Goal: Complete application form

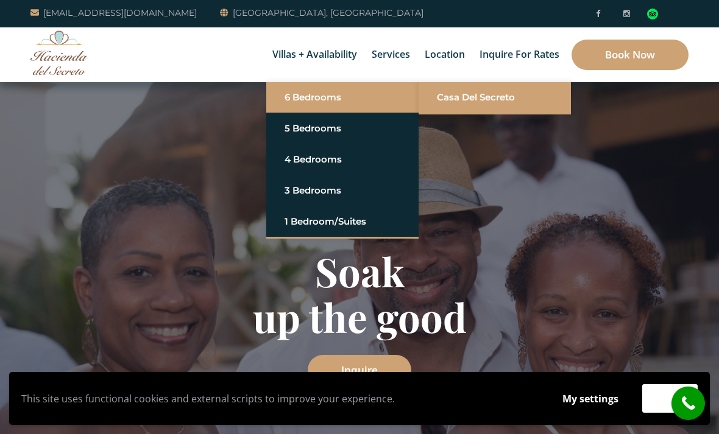
click at [484, 101] on link "Casa del Secreto" at bounding box center [495, 98] width 116 height 22
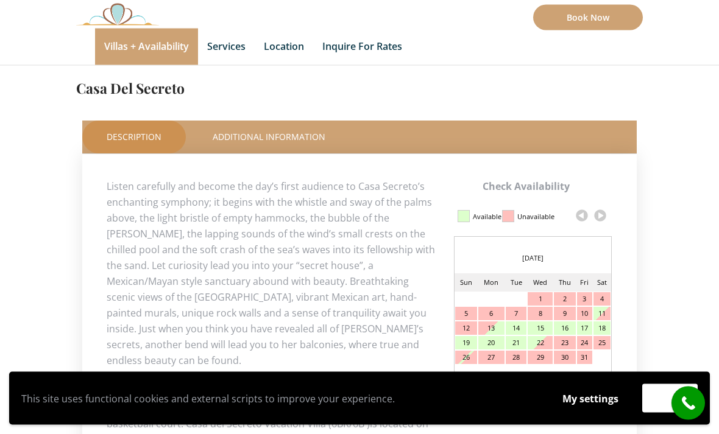
scroll to position [454, 0]
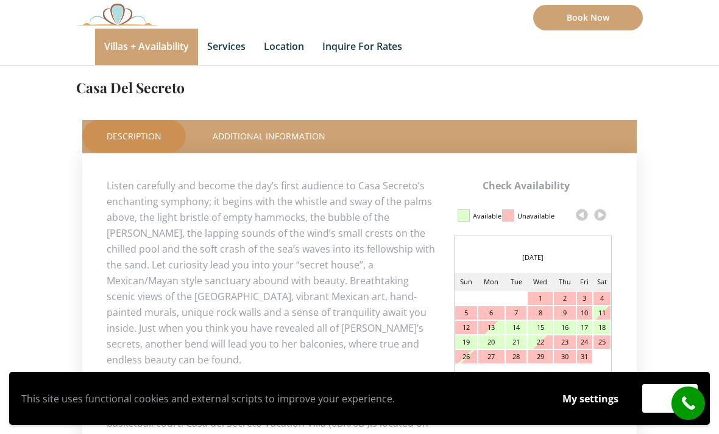
click at [609, 213] on link at bounding box center [600, 215] width 18 height 18
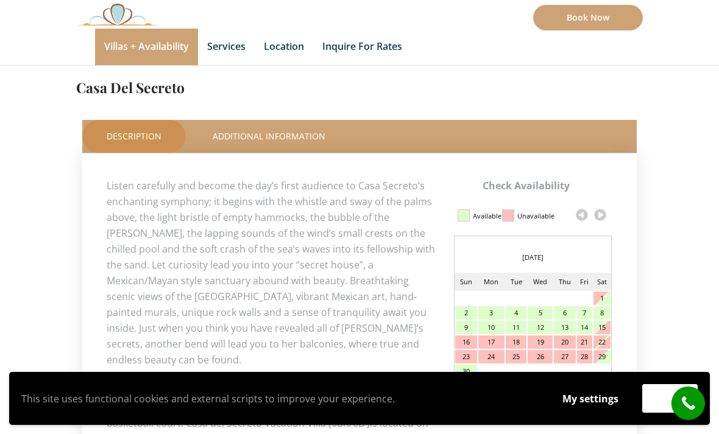
click at [606, 214] on link at bounding box center [600, 215] width 18 height 18
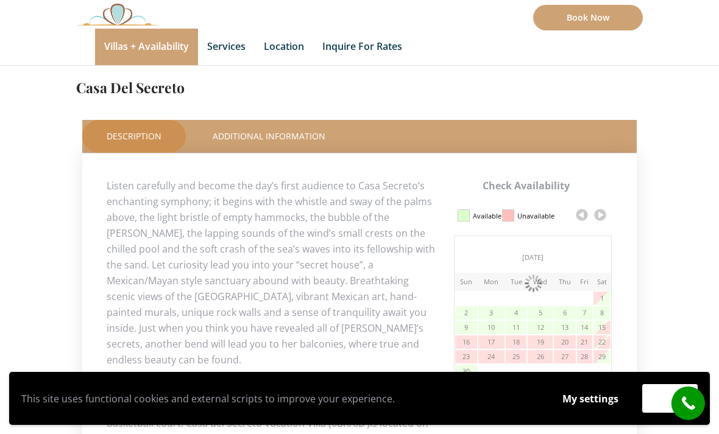
click at [605, 214] on link at bounding box center [600, 215] width 18 height 18
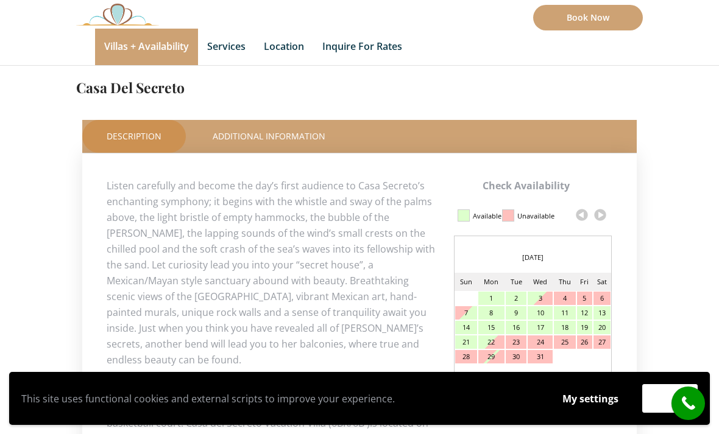
click at [607, 214] on link at bounding box center [600, 215] width 18 height 18
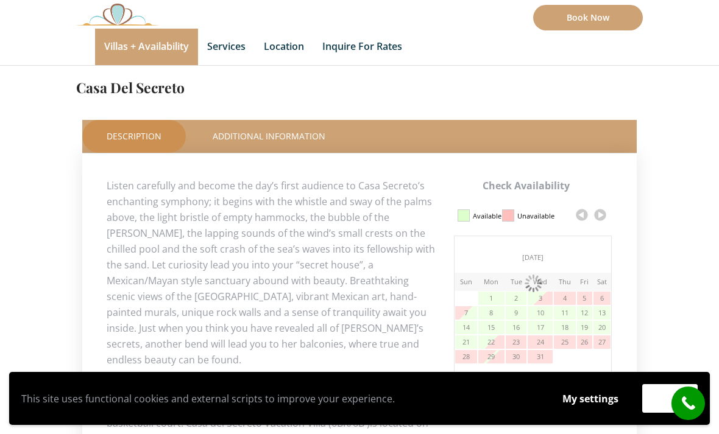
click at [606, 213] on link at bounding box center [600, 215] width 18 height 18
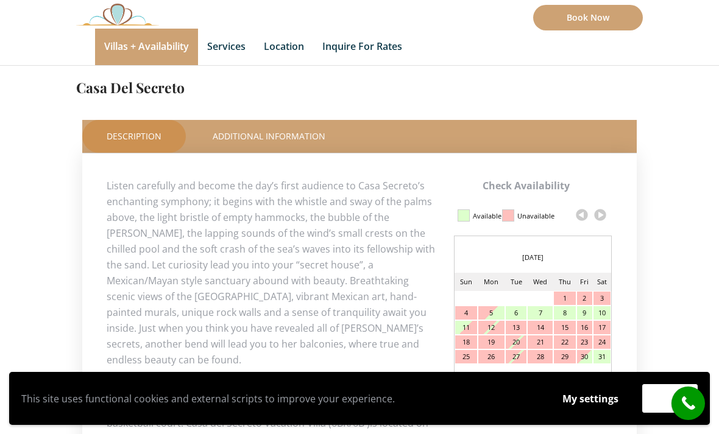
click at [605, 214] on link at bounding box center [600, 215] width 18 height 18
click at [603, 214] on link at bounding box center [600, 215] width 18 height 18
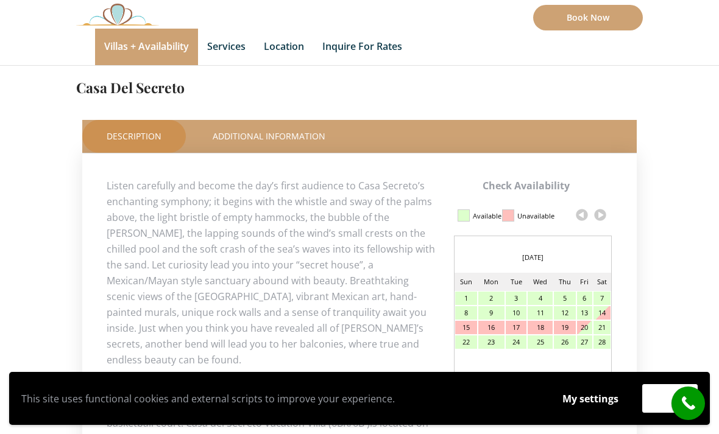
click at [604, 218] on link at bounding box center [600, 215] width 18 height 18
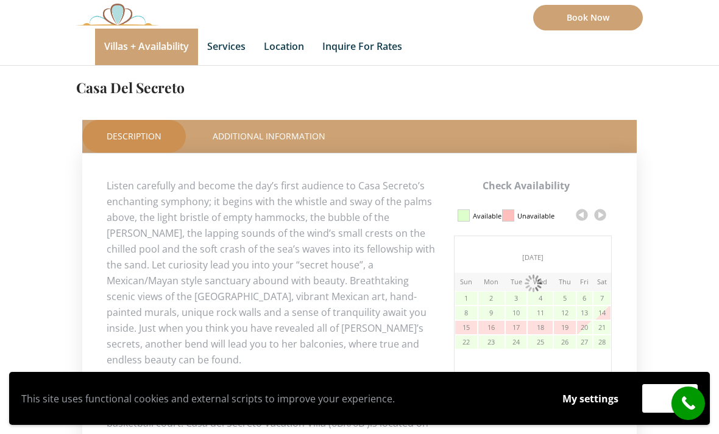
click at [603, 216] on link at bounding box center [600, 215] width 18 height 18
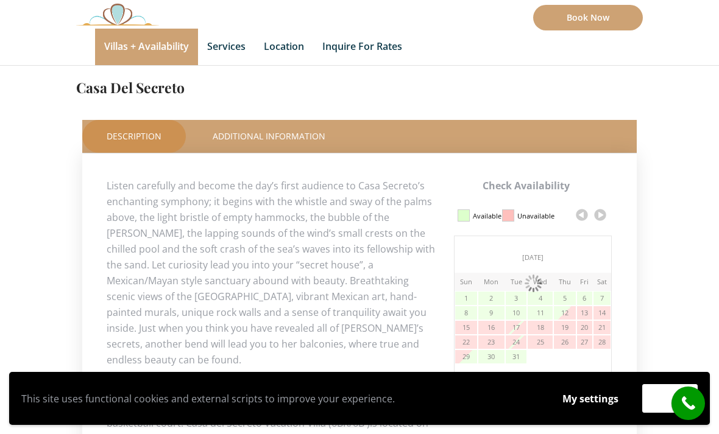
click at [603, 213] on link at bounding box center [600, 215] width 18 height 18
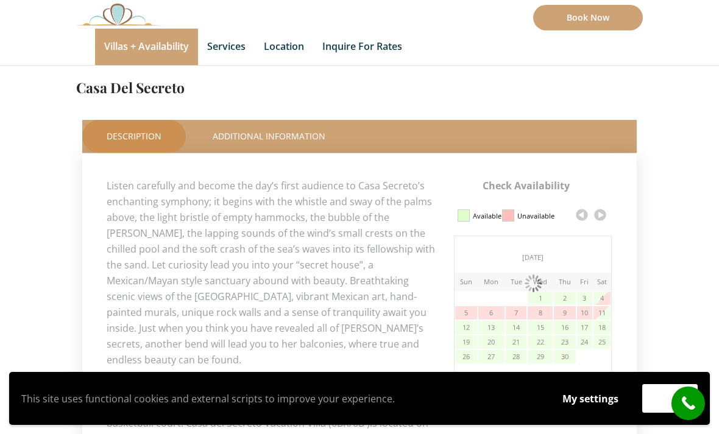
click at [603, 213] on link at bounding box center [600, 215] width 18 height 18
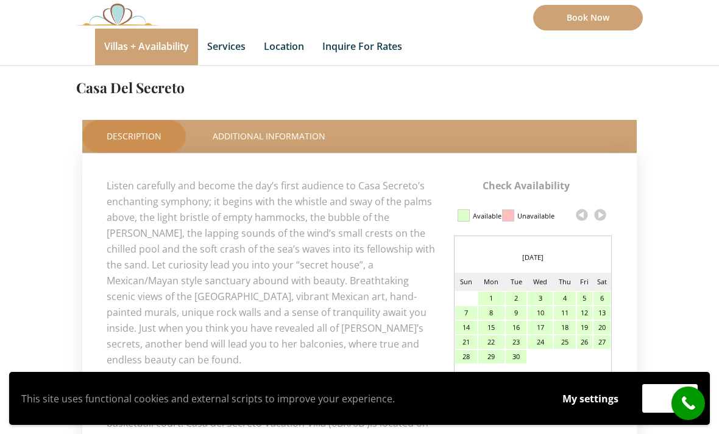
click at [603, 213] on link at bounding box center [600, 215] width 18 height 18
click at [608, 210] on link at bounding box center [600, 215] width 18 height 18
click at [607, 207] on link at bounding box center [600, 215] width 18 height 18
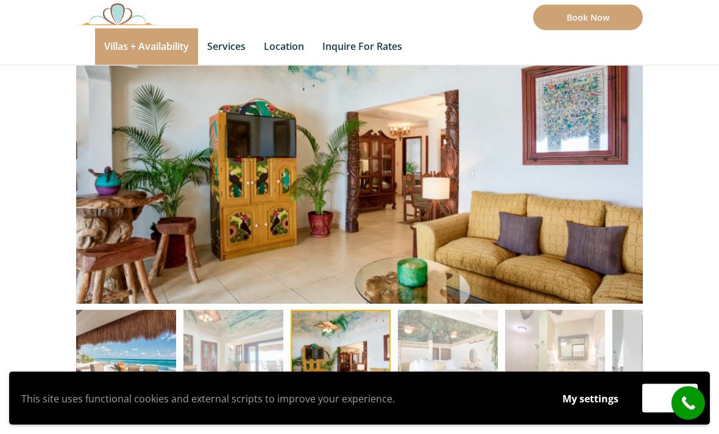
scroll to position [126, 0]
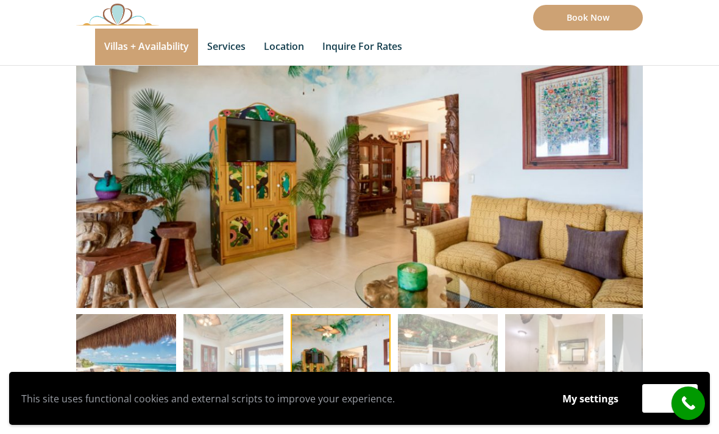
click at [149, 359] on img at bounding box center [126, 364] width 100 height 100
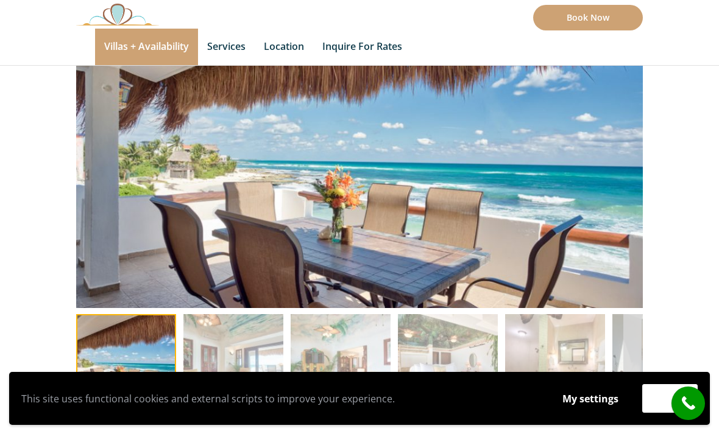
click at [248, 358] on img at bounding box center [233, 364] width 100 height 100
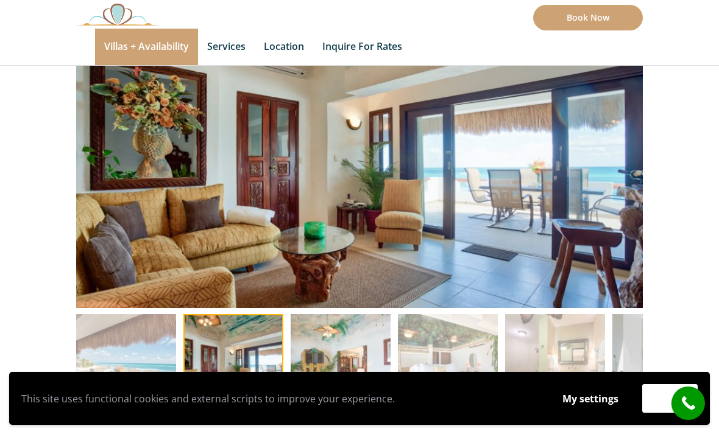
click at [355, 355] on img at bounding box center [341, 364] width 100 height 100
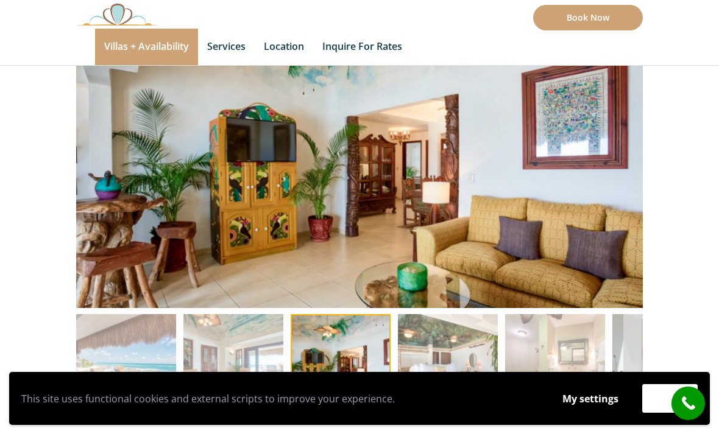
click at [430, 356] on img at bounding box center [448, 364] width 100 height 100
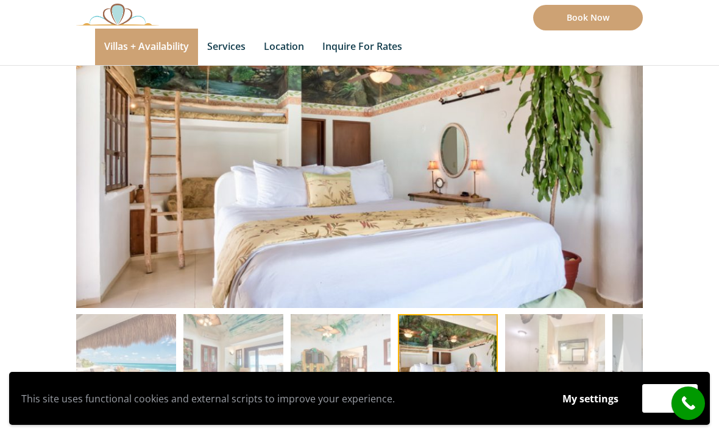
click at [542, 352] on img at bounding box center [555, 364] width 100 height 100
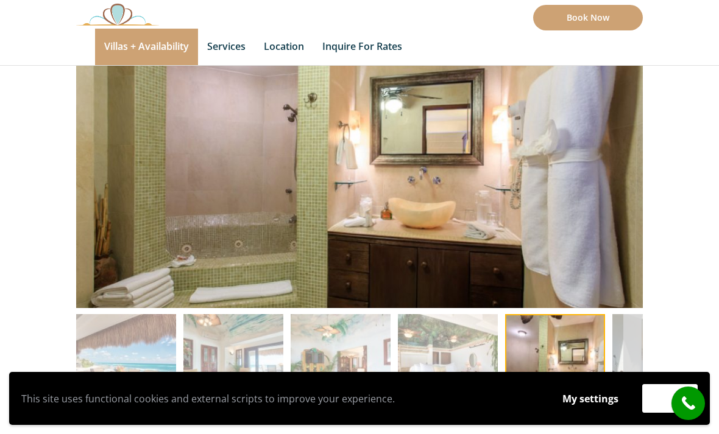
click at [618, 339] on img at bounding box center [662, 364] width 100 height 100
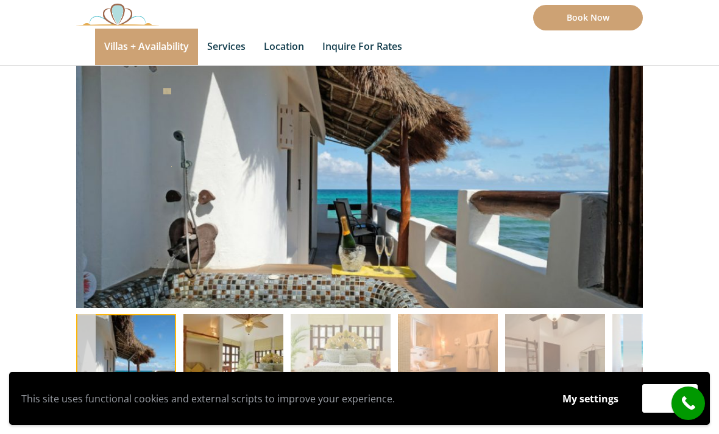
click at [247, 362] on img at bounding box center [233, 364] width 100 height 100
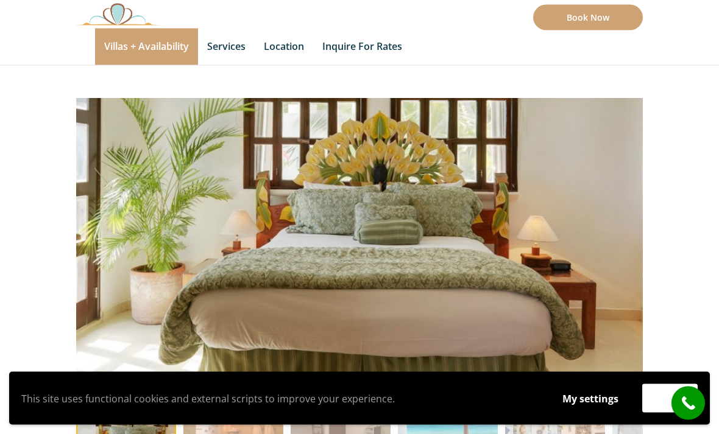
scroll to position [0, 0]
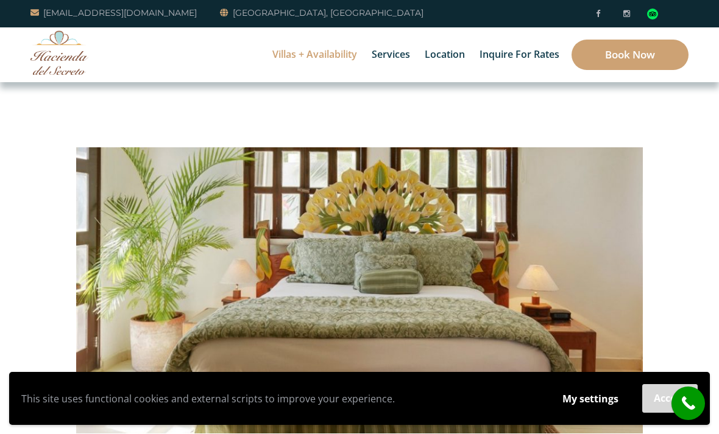
click at [653, 402] on button "Accept" at bounding box center [669, 398] width 55 height 29
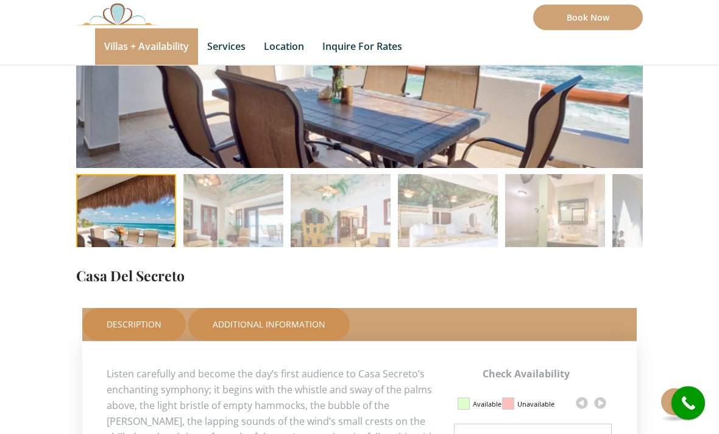
click at [264, 329] on link "Additional Information" at bounding box center [268, 325] width 161 height 33
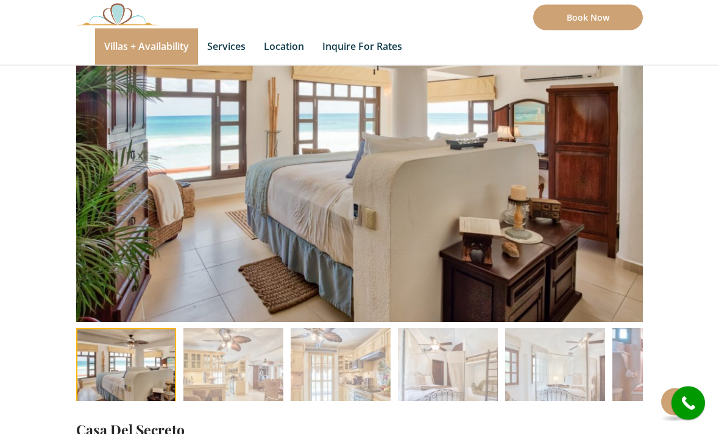
scroll to position [111, 0]
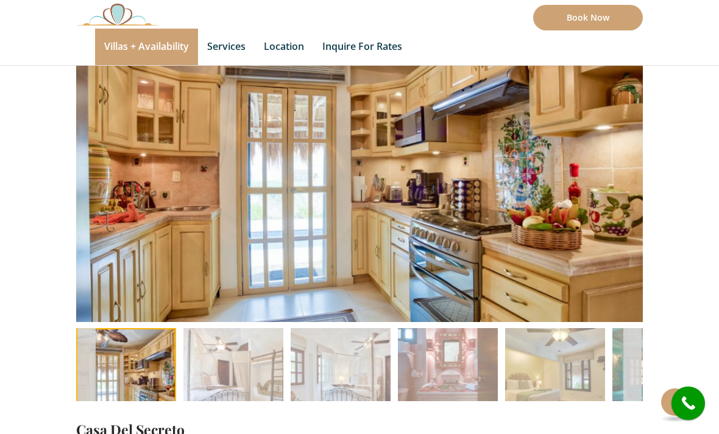
click at [240, 366] on img at bounding box center [233, 378] width 100 height 100
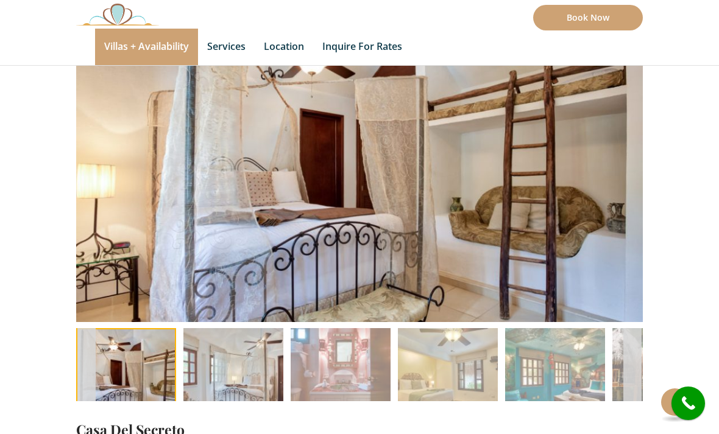
click at [247, 389] on img at bounding box center [233, 378] width 100 height 100
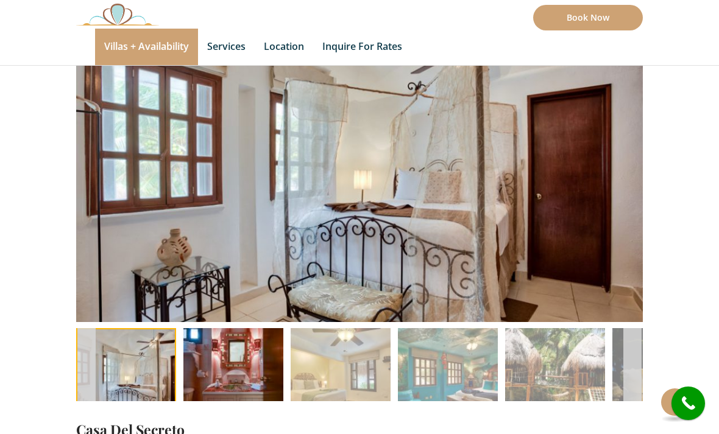
click at [254, 363] on img at bounding box center [233, 378] width 100 height 100
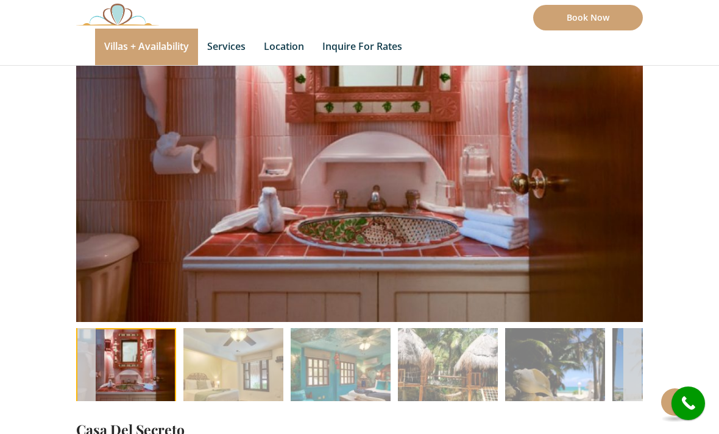
click at [252, 374] on img at bounding box center [233, 378] width 100 height 100
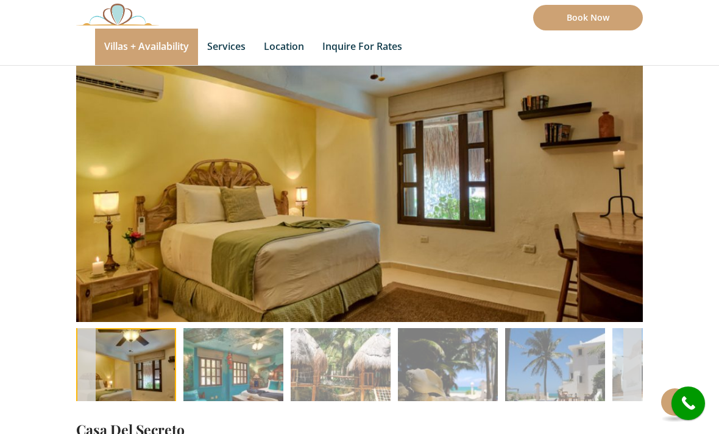
click at [247, 367] on img at bounding box center [233, 378] width 100 height 100
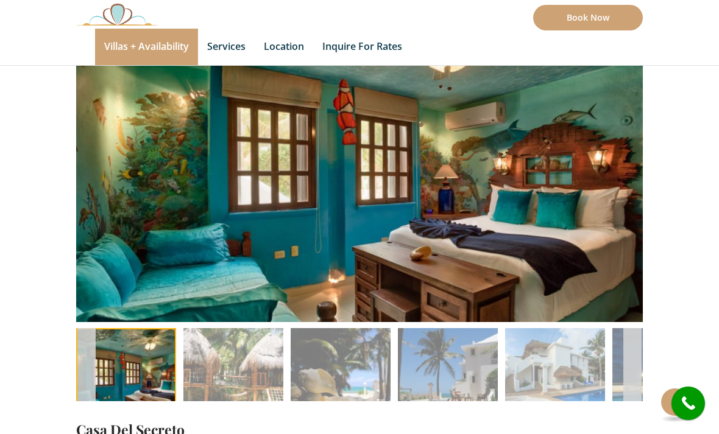
click at [247, 362] on img at bounding box center [233, 378] width 100 height 100
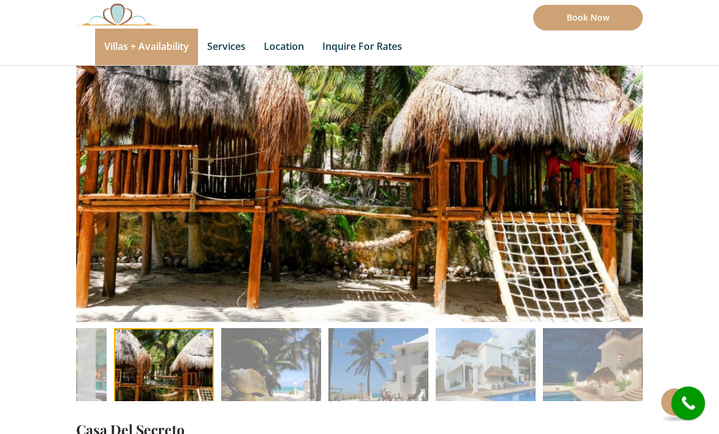
click at [288, 372] on img at bounding box center [271, 378] width 100 height 100
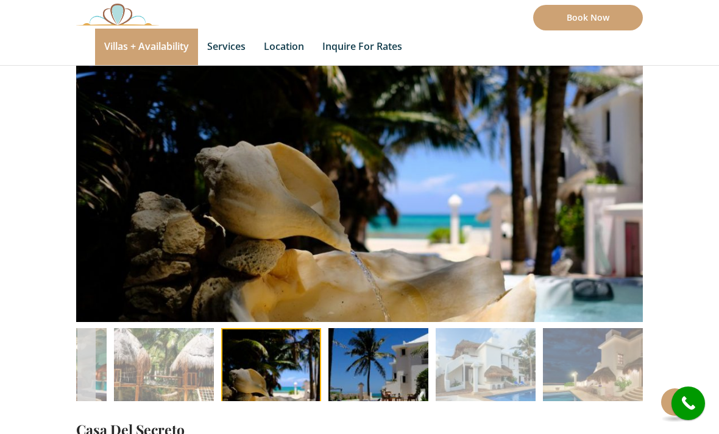
click at [384, 369] on img at bounding box center [378, 378] width 100 height 100
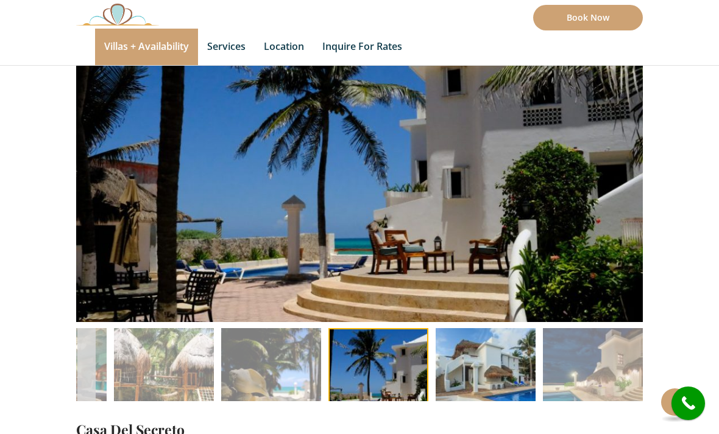
click at [498, 363] on img at bounding box center [486, 378] width 100 height 100
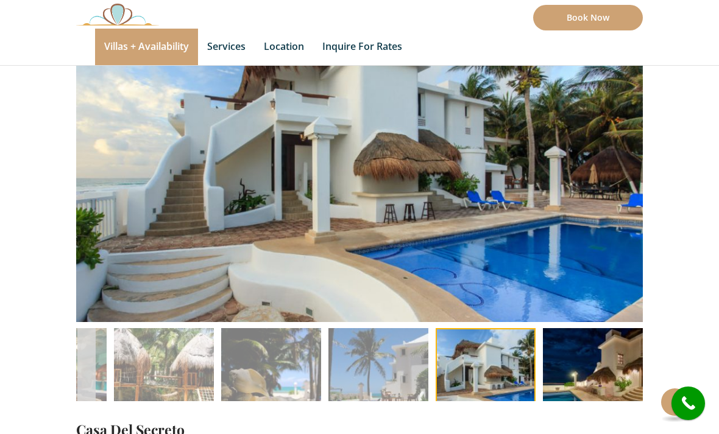
click at [577, 372] on img at bounding box center [593, 378] width 100 height 100
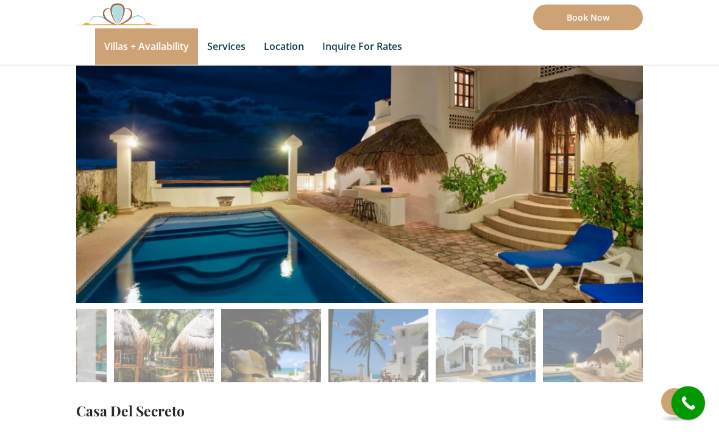
scroll to position [112, 0]
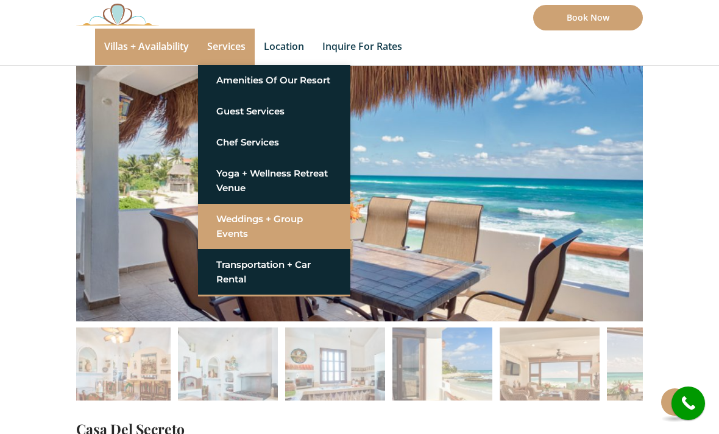
click at [248, 230] on link "Weddings + Group Events" at bounding box center [274, 226] width 116 height 37
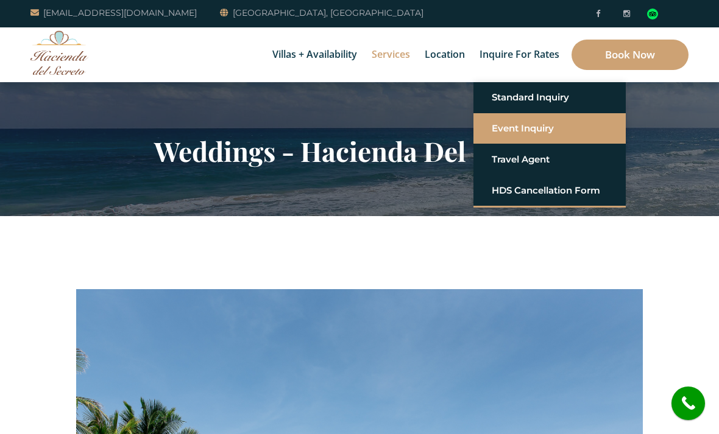
click at [539, 126] on link "Event Inquiry" at bounding box center [550, 129] width 116 height 22
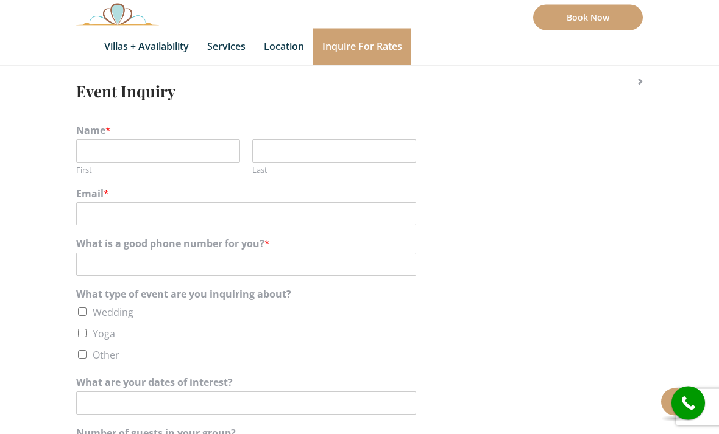
scroll to position [208, 0]
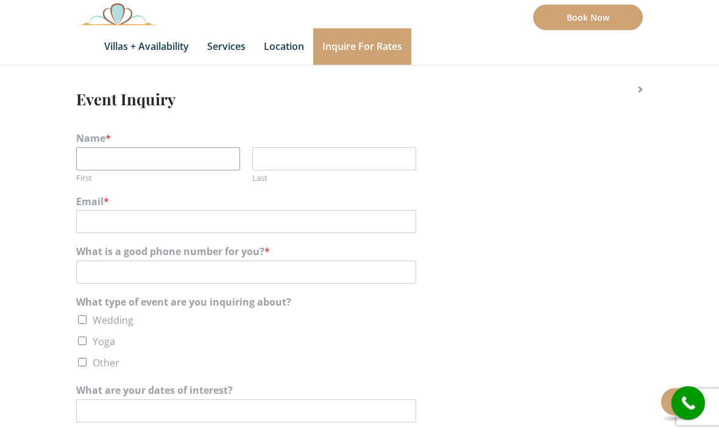
click at [215, 149] on input "First" at bounding box center [158, 159] width 164 height 23
click at [220, 161] on input "First" at bounding box center [158, 159] width 164 height 23
type input "Victoria"
click at [342, 164] on input "Last" at bounding box center [334, 159] width 164 height 23
type input "[PERSON_NAME]"
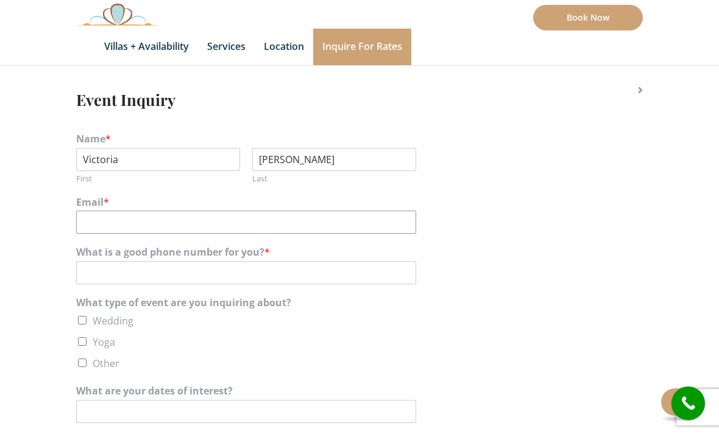
click at [260, 231] on input "Email *" at bounding box center [246, 222] width 340 height 23
type input "[EMAIL_ADDRESS][DOMAIN_NAME]"
click at [275, 270] on input "What is a good phone number for you? *" at bounding box center [246, 272] width 340 height 23
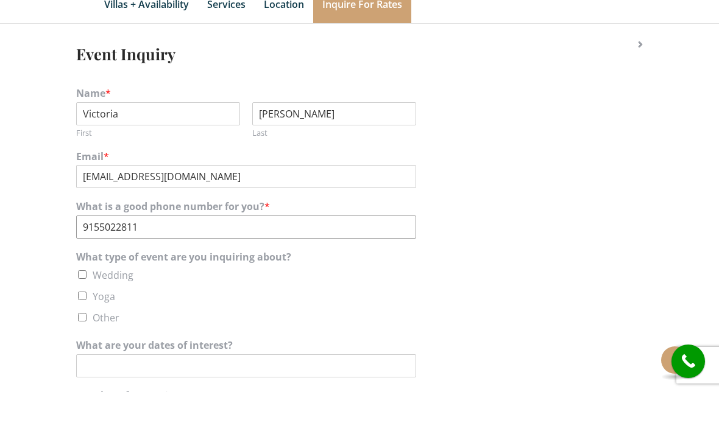
scroll to position [226, 0]
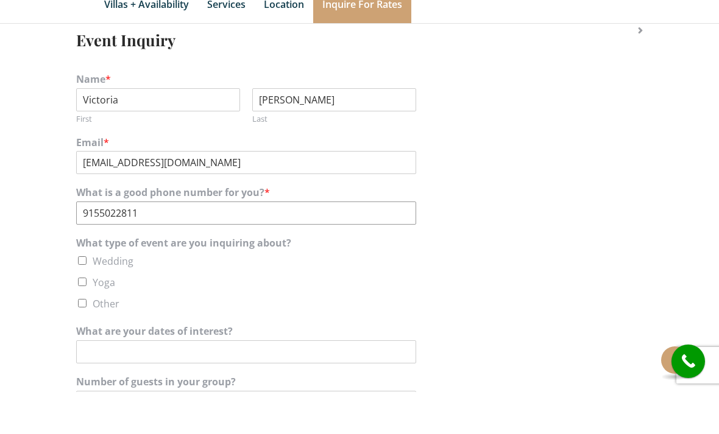
type input "9155022811"
click at [101, 297] on label "Wedding" at bounding box center [113, 303] width 41 height 13
click at [87, 299] on input "Wedding" at bounding box center [82, 303] width 9 height 9
checkbox input "true"
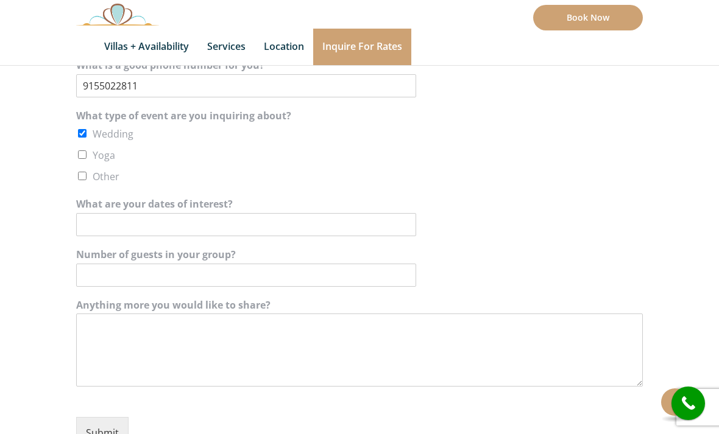
scroll to position [392, 0]
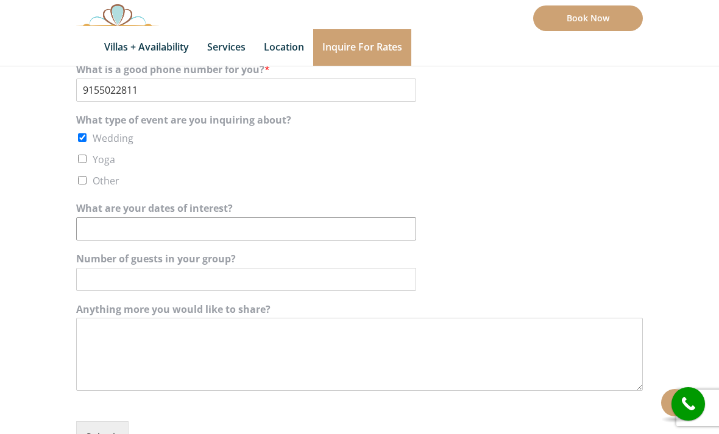
click at [272, 217] on input "What are your dates of interest?" at bounding box center [246, 228] width 340 height 23
type input "09/24-09/26 or 09/27"
click at [202, 280] on input "Number of guests in your group?" at bounding box center [246, 279] width 340 height 23
